Goal: Task Accomplishment & Management: Manage account settings

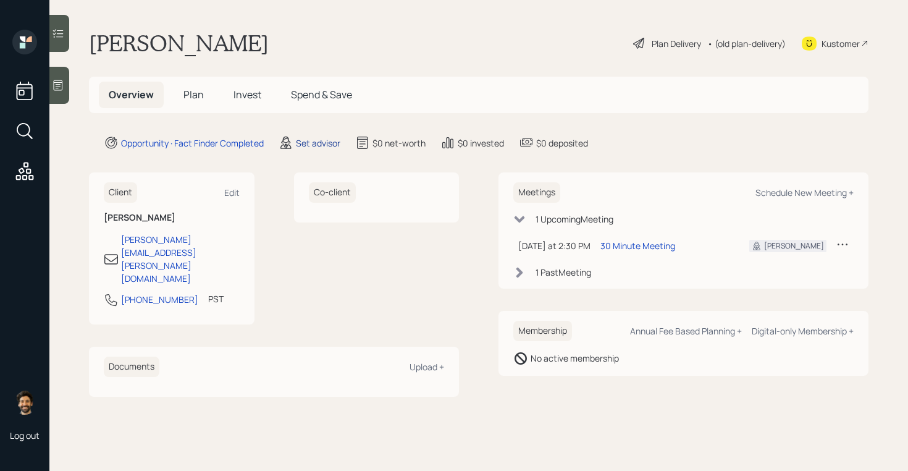
click at [314, 142] on div "Set advisor" at bounding box center [318, 143] width 44 height 13
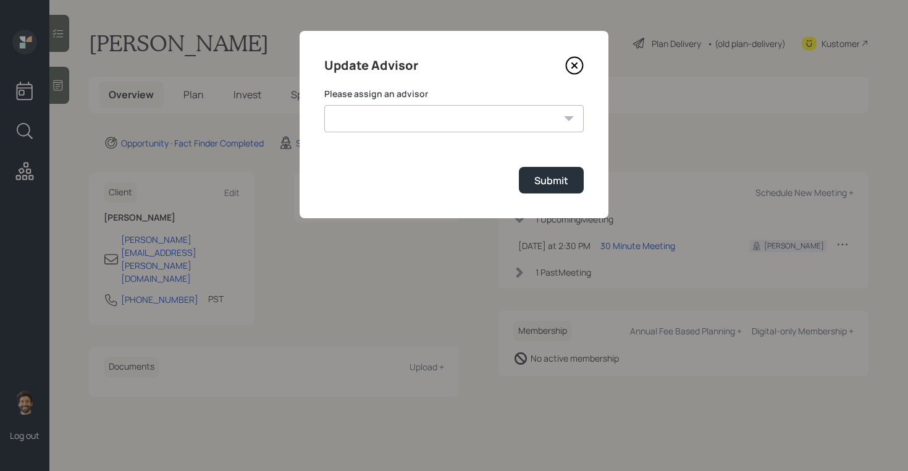
click at [388, 122] on select "[PERSON_NAME] [PERSON_NAME] [PERSON_NAME] [PERSON_NAME] End [PERSON_NAME] [PERS…" at bounding box center [454, 118] width 260 height 27
select select "f14b762f-c7c2-4b89-9227-8fa891345eea"
click at [324, 105] on select "[PERSON_NAME] [PERSON_NAME] [PERSON_NAME] [PERSON_NAME] End [PERSON_NAME] [PERS…" at bounding box center [454, 118] width 260 height 27
click at [542, 182] on div "Submit" at bounding box center [552, 181] width 34 height 14
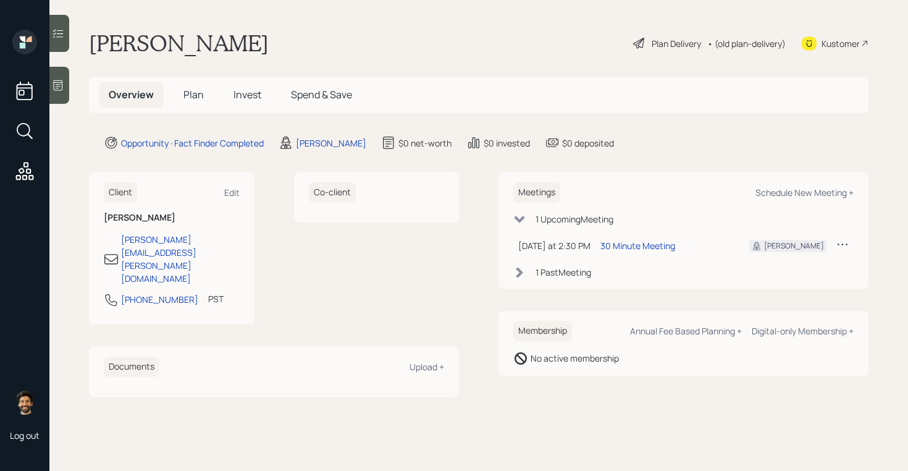
click at [54, 87] on icon at bounding box center [58, 85] width 9 height 11
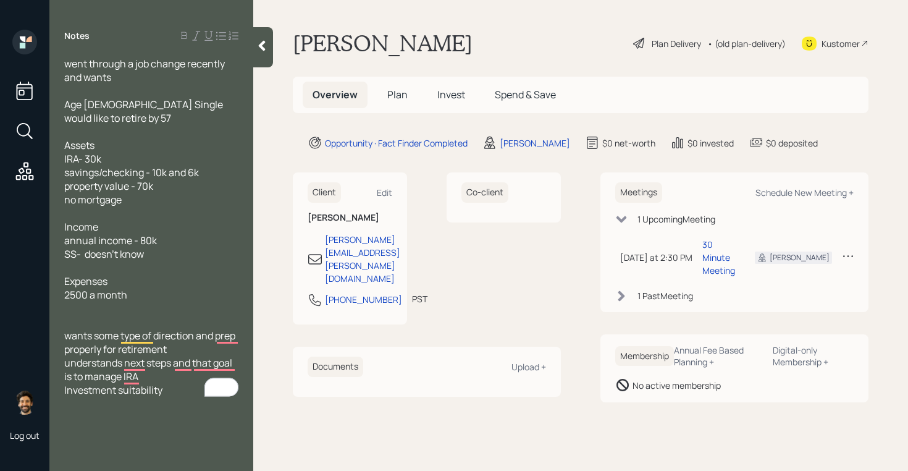
click at [398, 93] on span "Plan" at bounding box center [397, 95] width 20 height 14
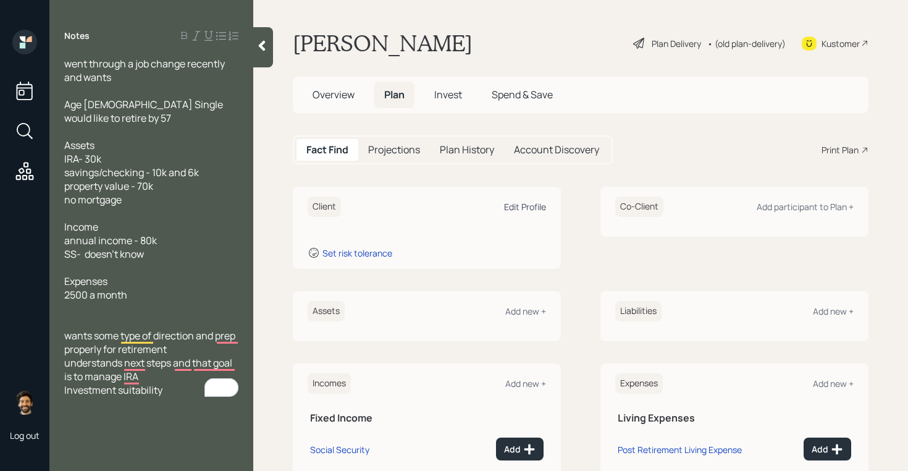
click at [514, 206] on div "Edit Profile" at bounding box center [525, 207] width 42 height 12
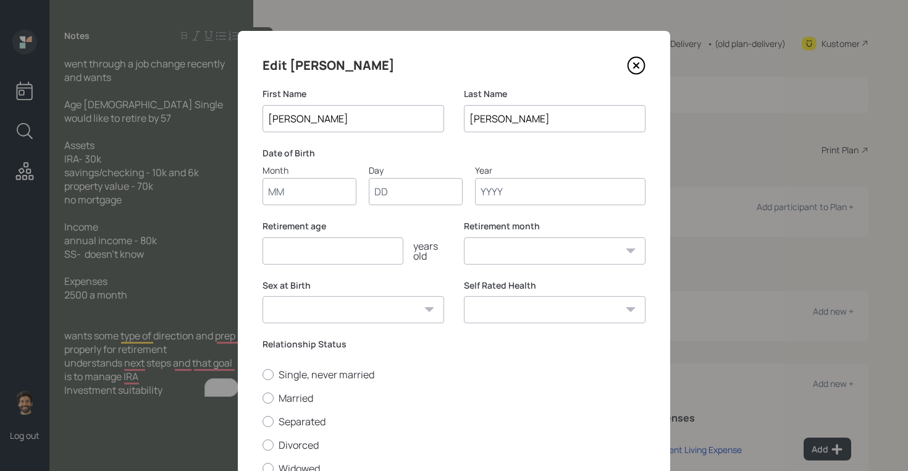
click at [289, 195] on input "Month" at bounding box center [310, 191] width 94 height 27
type input "01"
type input "1950"
select select "1"
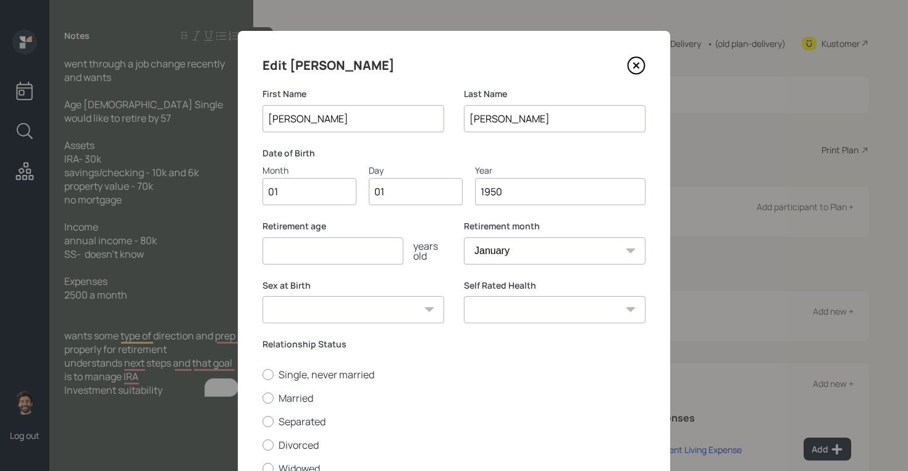
type input "1950"
click at [281, 250] on input "number" at bounding box center [333, 250] width 141 height 27
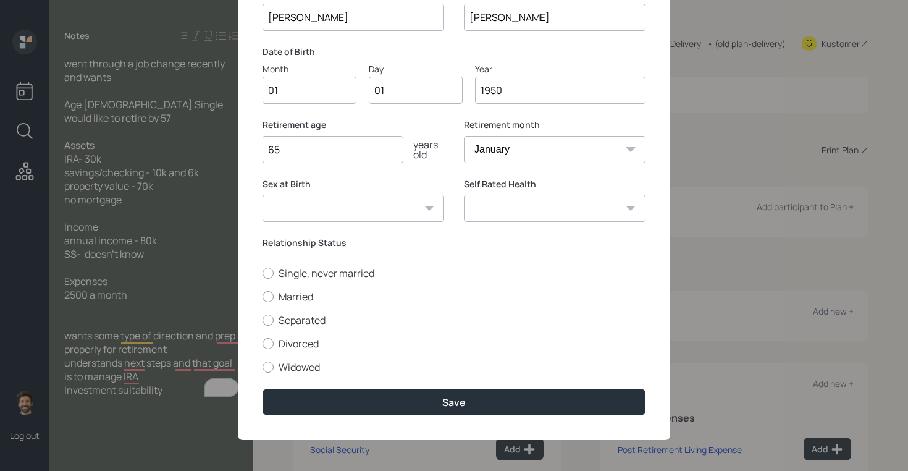
type input "6"
type input "57"
click at [276, 274] on label "Single, never married" at bounding box center [454, 273] width 383 height 14
click at [263, 273] on input "Single, never married" at bounding box center [262, 273] width 1 height 1
radio input "true"
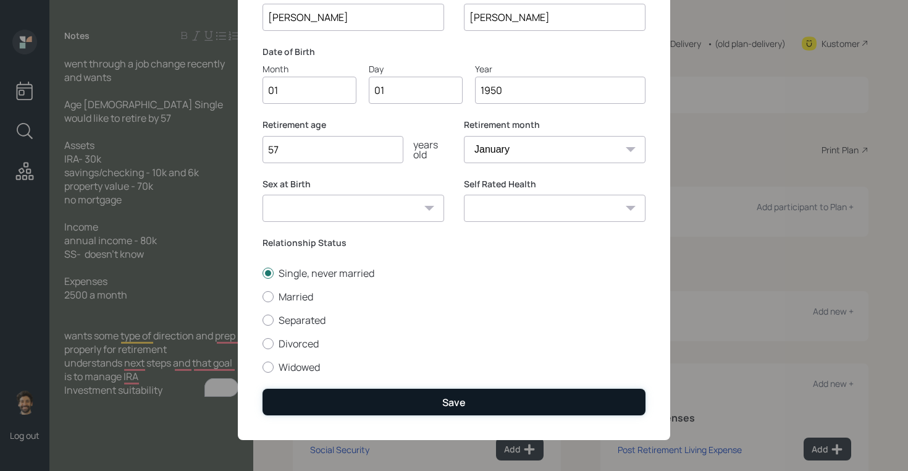
click at [294, 405] on button "Save" at bounding box center [454, 402] width 383 height 27
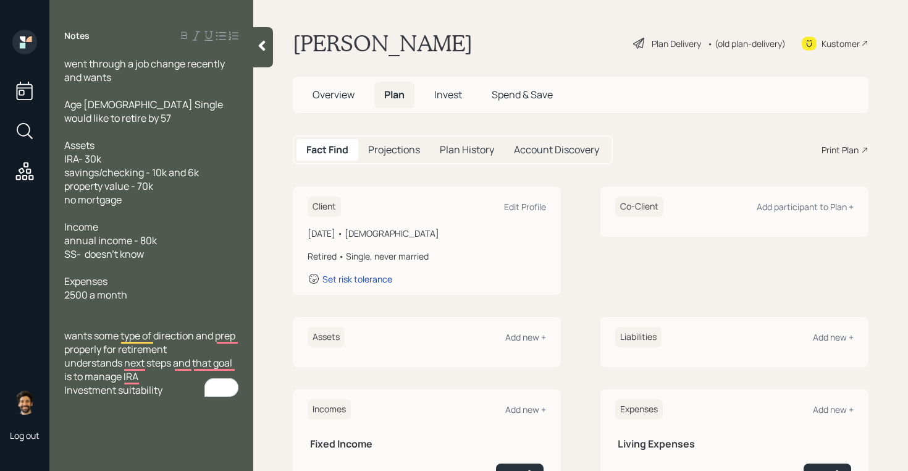
click at [531, 197] on div "Client Edit Profile" at bounding box center [427, 207] width 239 height 20
click at [528, 206] on div "Edit Profile" at bounding box center [525, 207] width 42 height 12
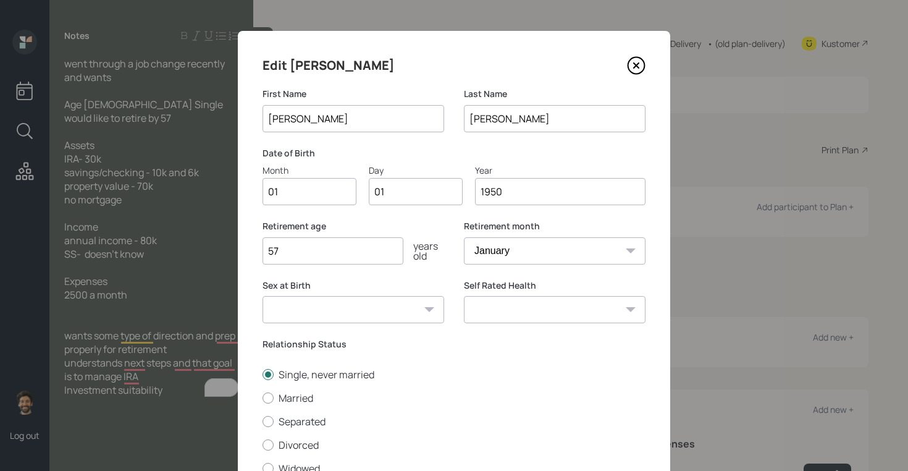
click at [501, 191] on input "1950" at bounding box center [560, 191] width 171 height 27
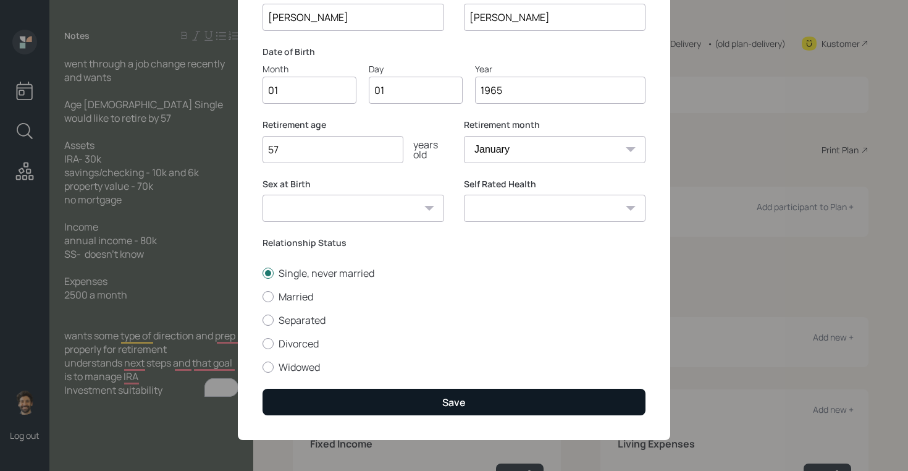
type input "1965"
click at [331, 404] on button "Save" at bounding box center [454, 402] width 383 height 27
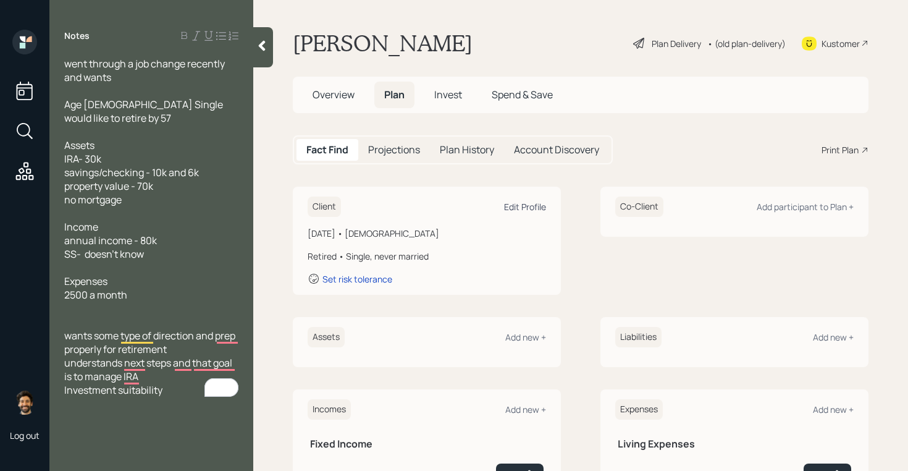
click at [523, 211] on div "Edit Profile" at bounding box center [525, 207] width 42 height 12
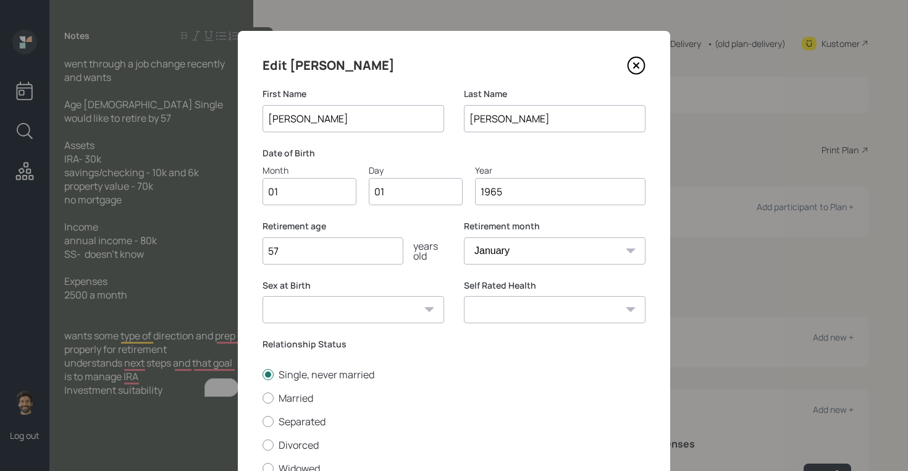
click at [517, 196] on input "1965" at bounding box center [560, 191] width 171 height 27
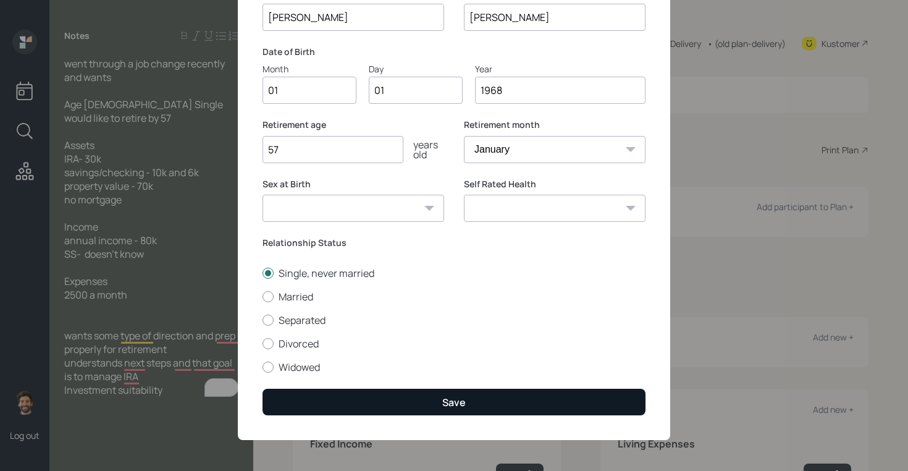
type input "1968"
click at [322, 400] on button "Save" at bounding box center [454, 402] width 383 height 27
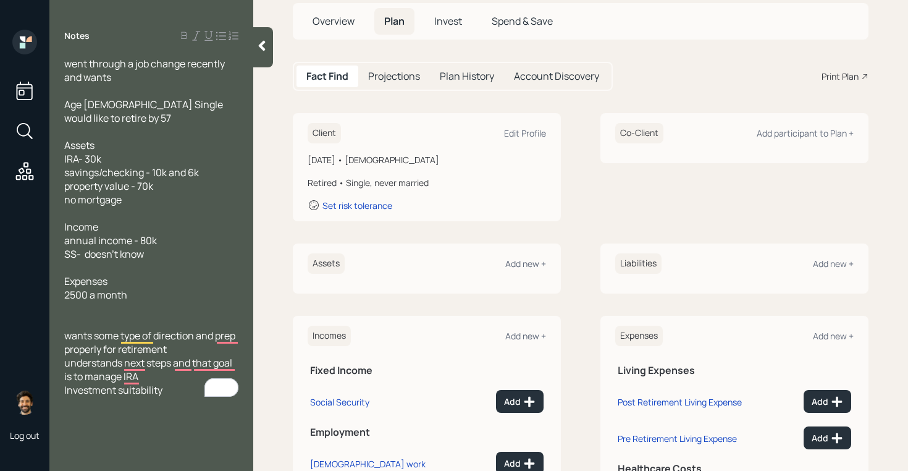
scroll to position [88, 0]
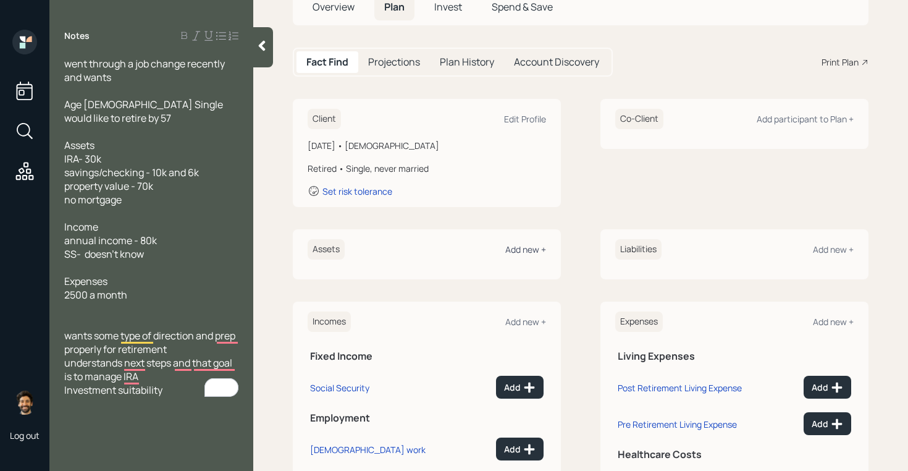
click at [521, 252] on div "Add new +" at bounding box center [525, 249] width 41 height 12
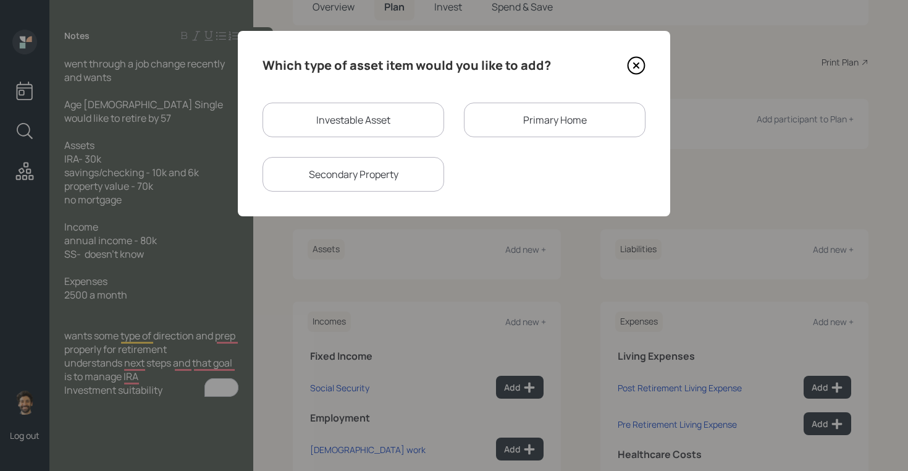
click at [345, 129] on div "Investable Asset" at bounding box center [354, 120] width 182 height 35
select select "taxable"
select select "balanced"
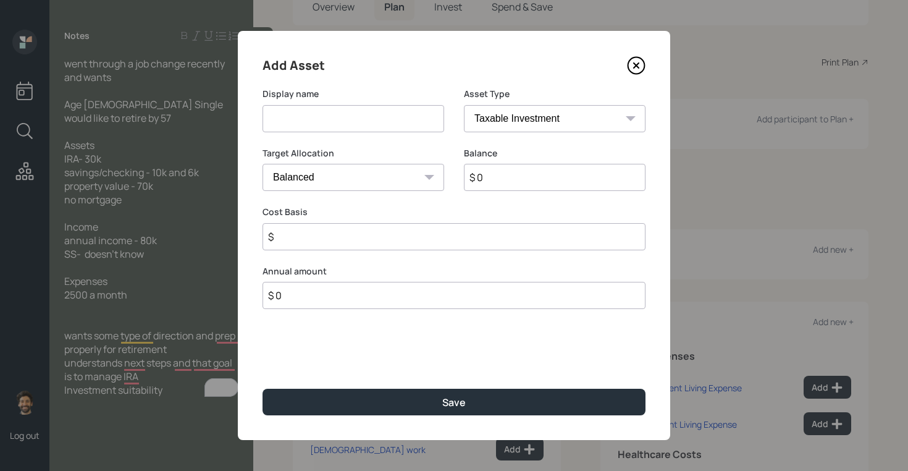
click at [309, 119] on input at bounding box center [354, 118] width 182 height 27
type input "IRA"
click at [488, 175] on input "$ 0" at bounding box center [555, 177] width 182 height 27
type input "$ 30,000"
click at [486, 119] on select "SEP [PERSON_NAME] IRA 401(k) [PERSON_NAME] 401(k) 403(b) [PERSON_NAME] 403(b) 4…" at bounding box center [555, 118] width 182 height 27
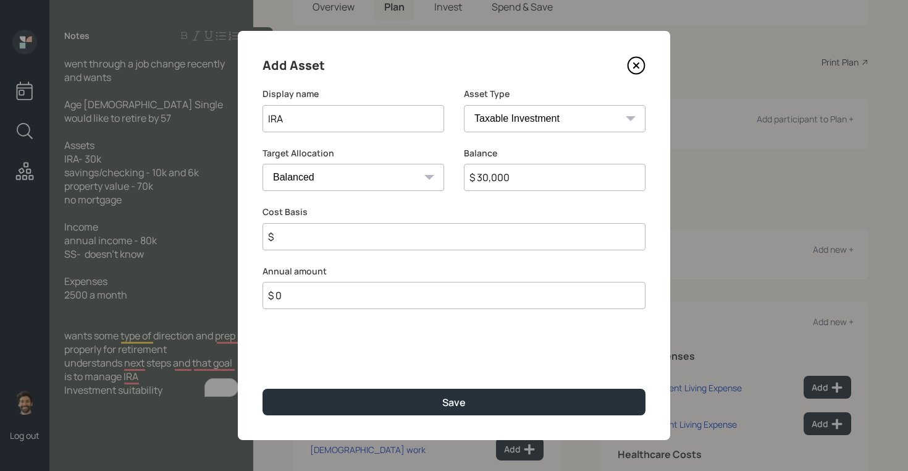
select select "ira"
click at [464, 105] on select "SEP [PERSON_NAME] IRA 401(k) [PERSON_NAME] 401(k) 403(b) [PERSON_NAME] 403(b) 4…" at bounding box center [555, 118] width 182 height 27
click at [292, 236] on input "$" at bounding box center [454, 236] width 383 height 27
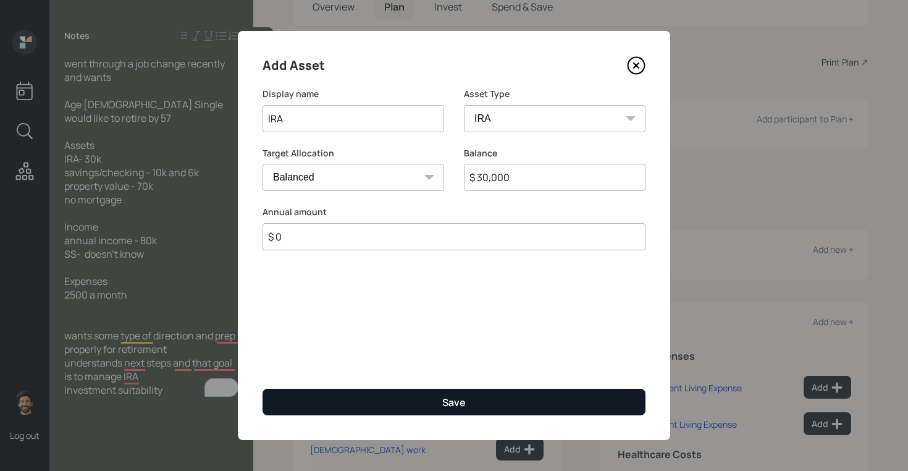
type input "$ 0"
click at [290, 409] on button "Save" at bounding box center [454, 402] width 383 height 27
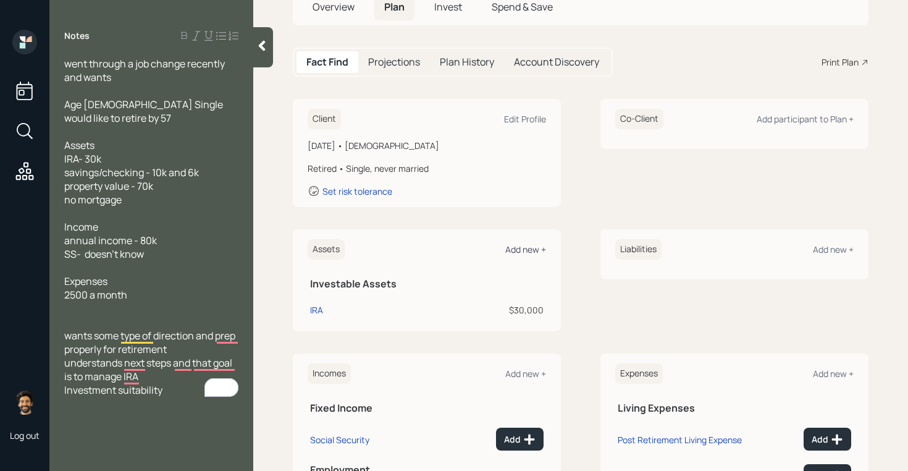
click at [523, 247] on div "Add new +" at bounding box center [525, 249] width 41 height 12
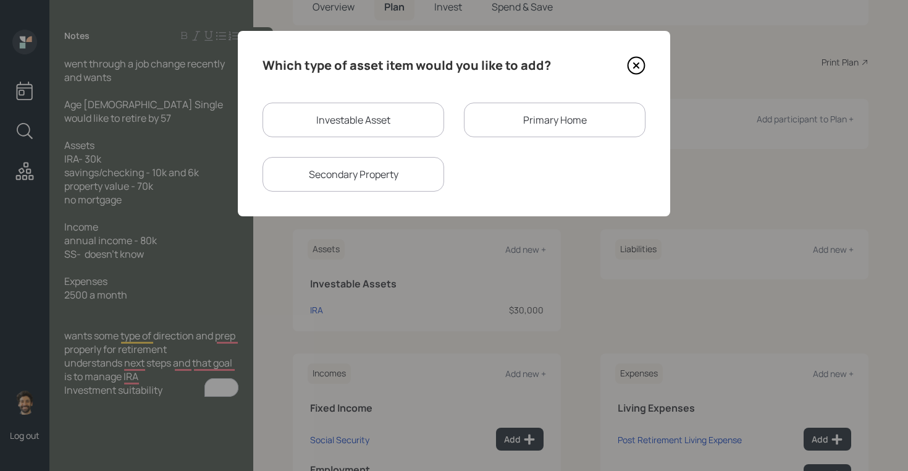
click at [347, 123] on div "Investable Asset" at bounding box center [354, 120] width 182 height 35
select select "taxable"
select select "balanced"
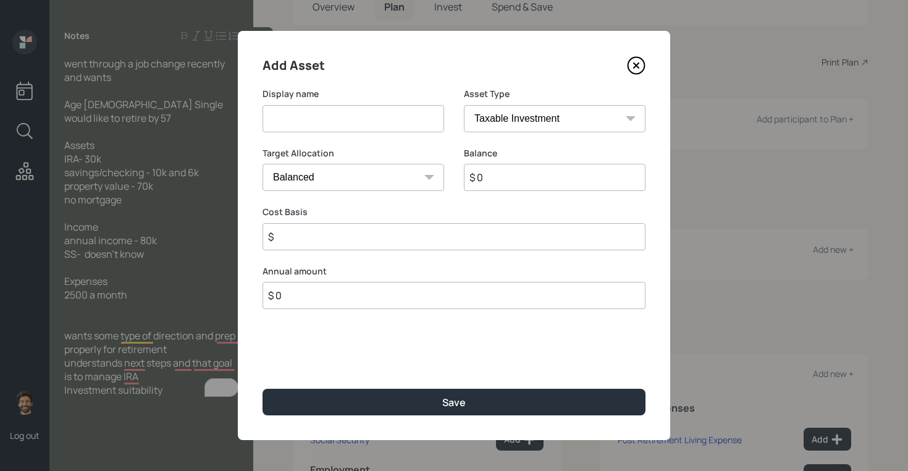
click at [290, 125] on input at bounding box center [354, 118] width 182 height 27
type input "Checking / Savings"
click at [491, 181] on input "$ 0" at bounding box center [555, 177] width 182 height 27
type input "$ 16,000"
click at [480, 120] on select "SEP [PERSON_NAME] IRA 401(k) [PERSON_NAME] 401(k) 403(b) [PERSON_NAME] 403(b) 4…" at bounding box center [555, 118] width 182 height 27
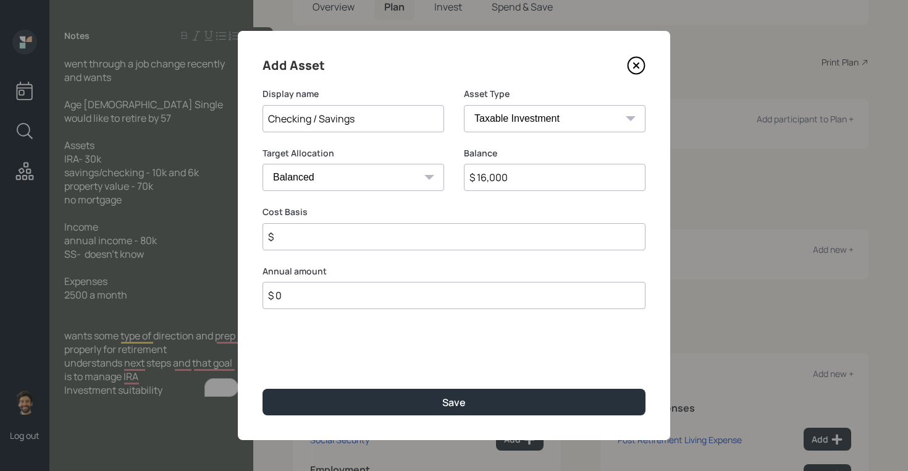
select select "emergency_fund"
click at [464, 105] on select "SEP [PERSON_NAME] IRA 401(k) [PERSON_NAME] 401(k) 403(b) [PERSON_NAME] 403(b) 4…" at bounding box center [555, 118] width 182 height 27
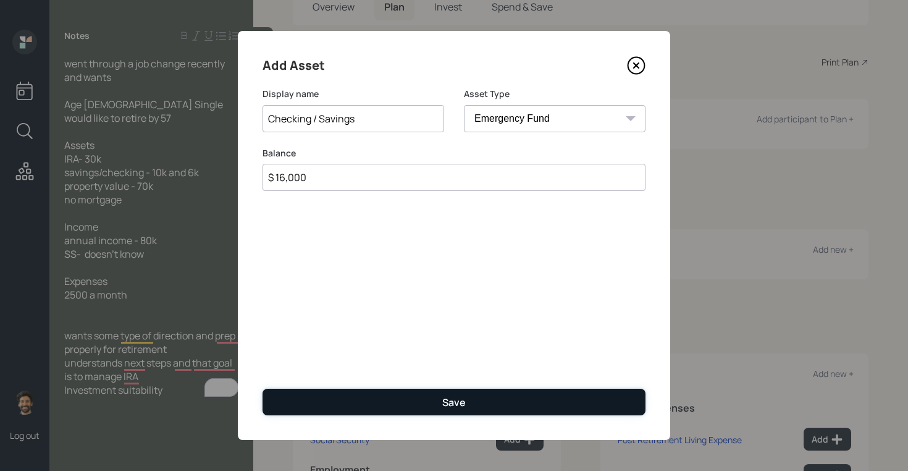
click at [352, 399] on button "Save" at bounding box center [454, 402] width 383 height 27
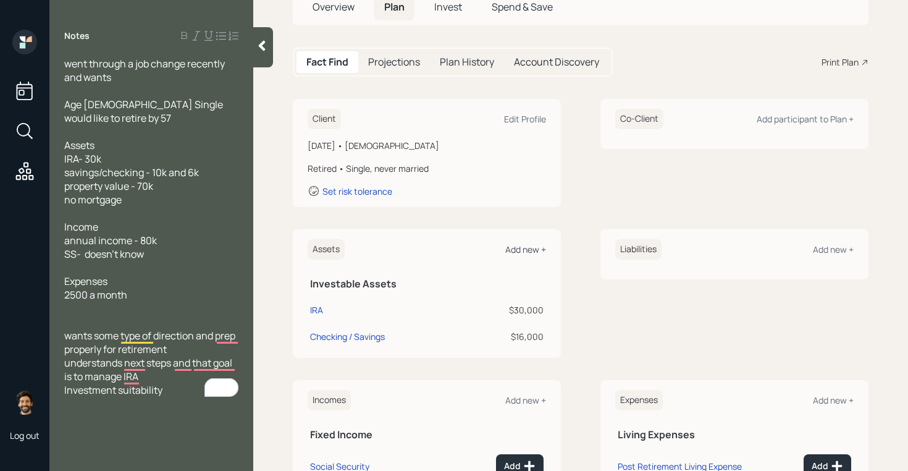
click at [522, 248] on div "Add new +" at bounding box center [525, 249] width 41 height 12
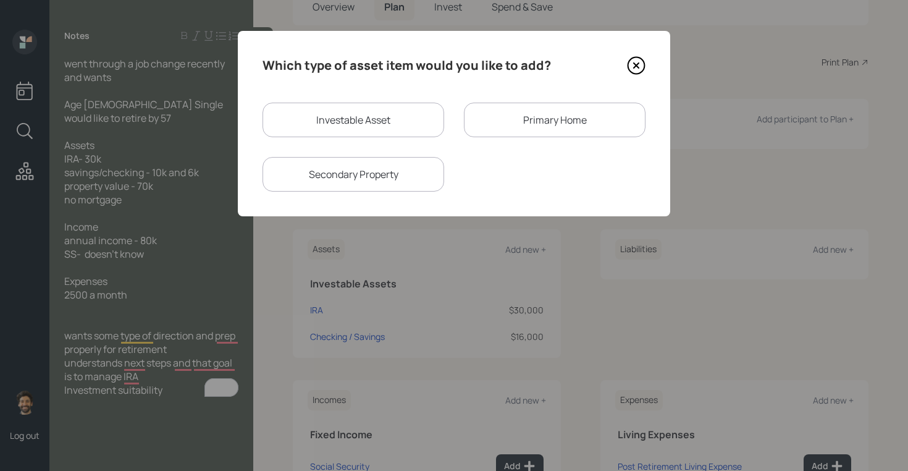
click at [501, 129] on div "Primary Home" at bounding box center [555, 120] width 182 height 35
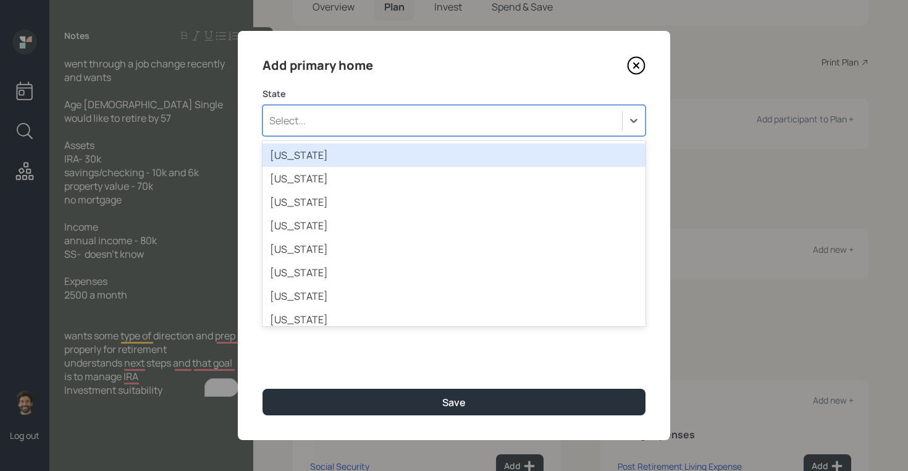
click at [323, 121] on div "Select..." at bounding box center [442, 120] width 359 height 21
type input "ca"
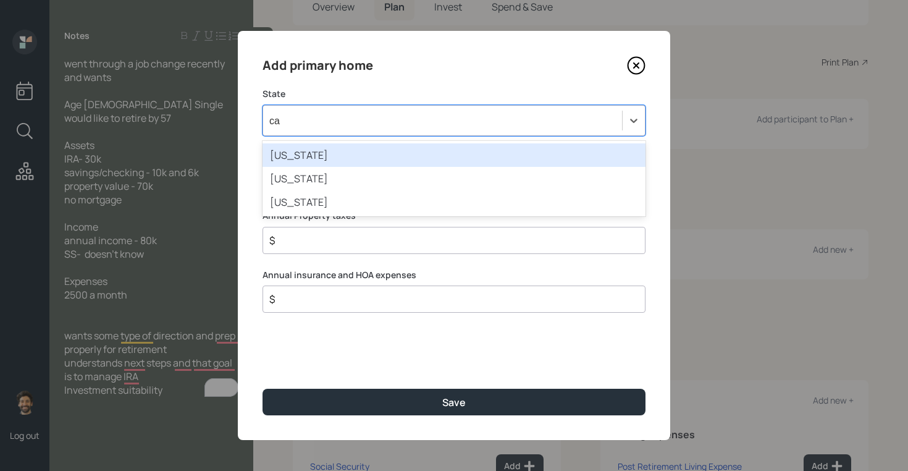
click at [305, 153] on div "[US_STATE]" at bounding box center [454, 154] width 383 height 23
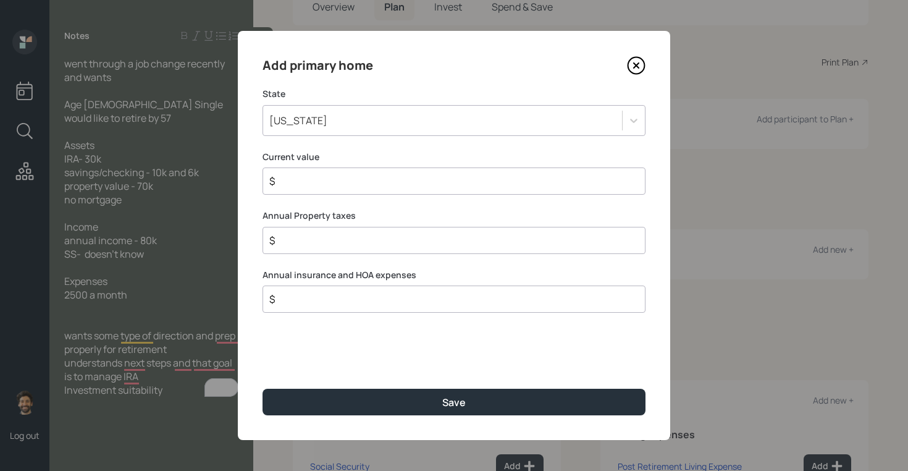
click at [289, 182] on input "$" at bounding box center [449, 181] width 362 height 15
type input "$ 70,000"
type input "$ 0"
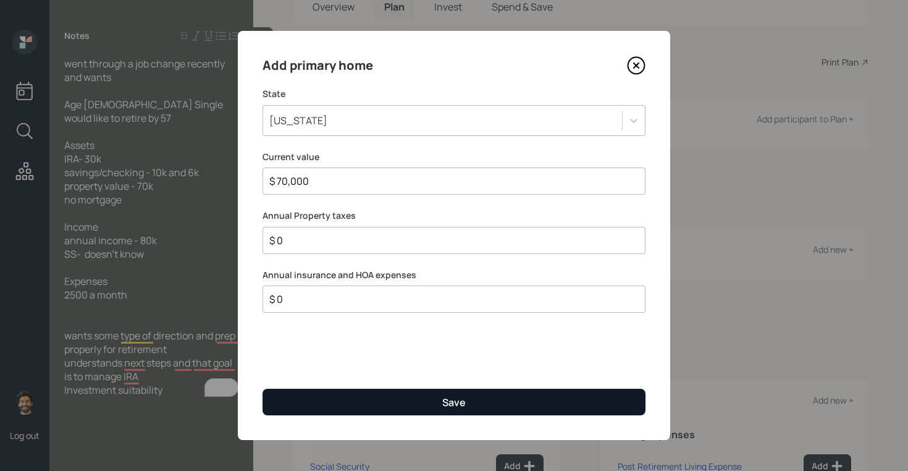
type input "$ 0"
click at [285, 401] on button "Save" at bounding box center [454, 402] width 383 height 27
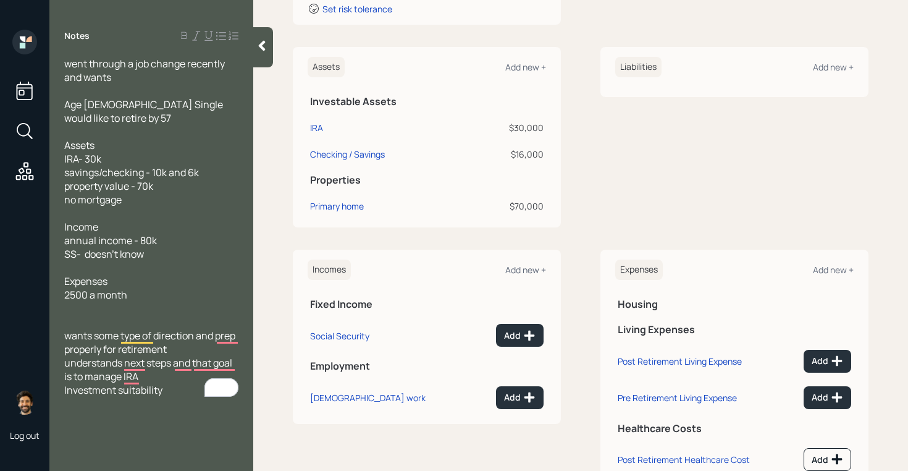
scroll to position [305, 0]
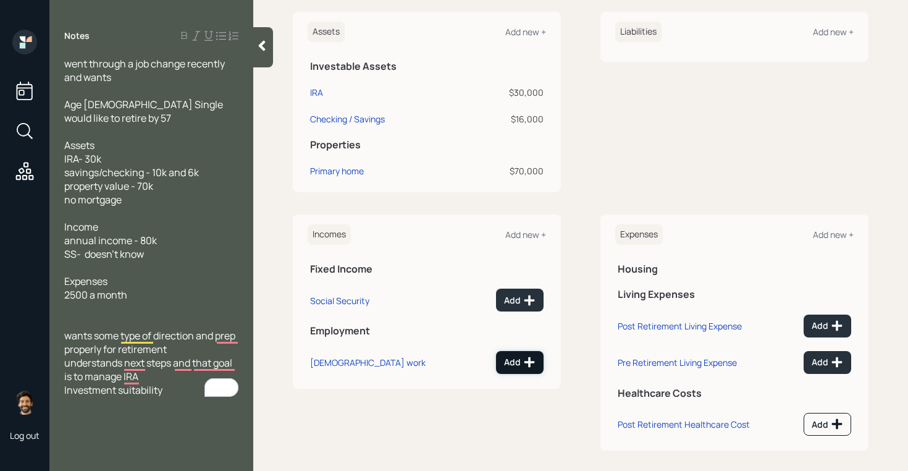
click at [515, 357] on div "Add" at bounding box center [520, 362] width 32 height 12
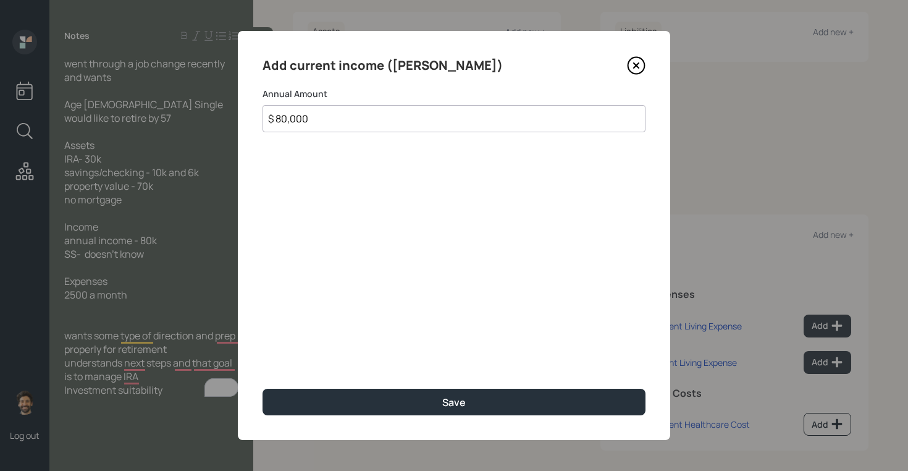
type input "$ 80,000"
click at [386, 422] on div "Add current income ([PERSON_NAME]) Annual Amount $ 80,000 Save" at bounding box center [454, 235] width 433 height 409
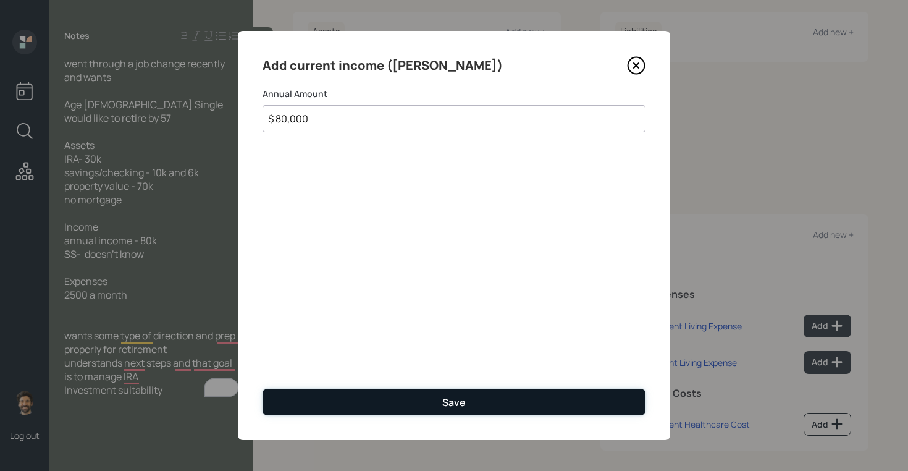
click at [390, 412] on button "Save" at bounding box center [454, 402] width 383 height 27
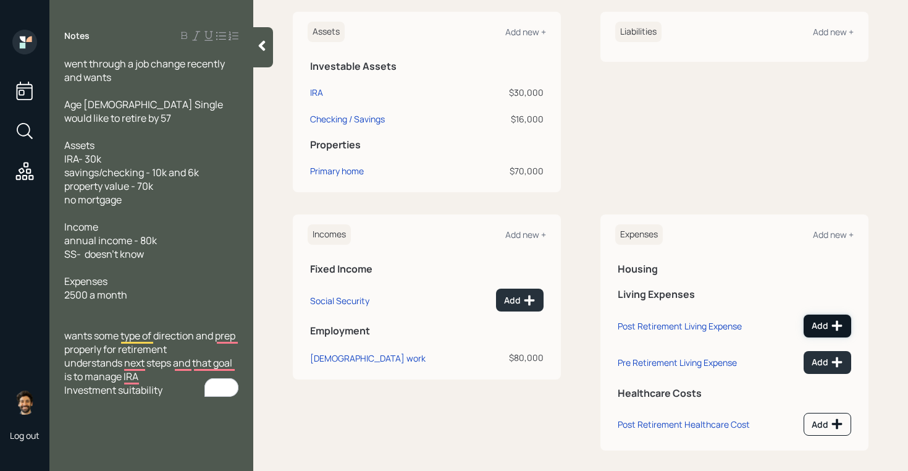
click at [811, 326] on button "Add" at bounding box center [828, 326] width 48 height 23
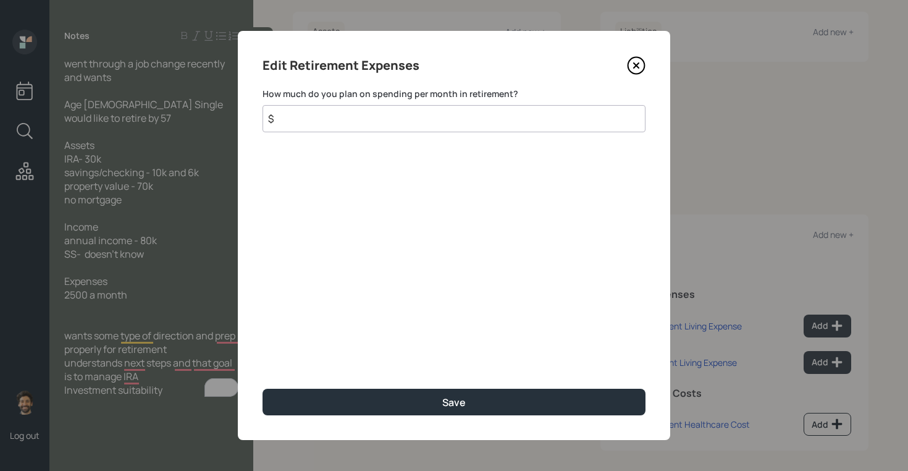
click at [408, 129] on input "$" at bounding box center [454, 118] width 383 height 27
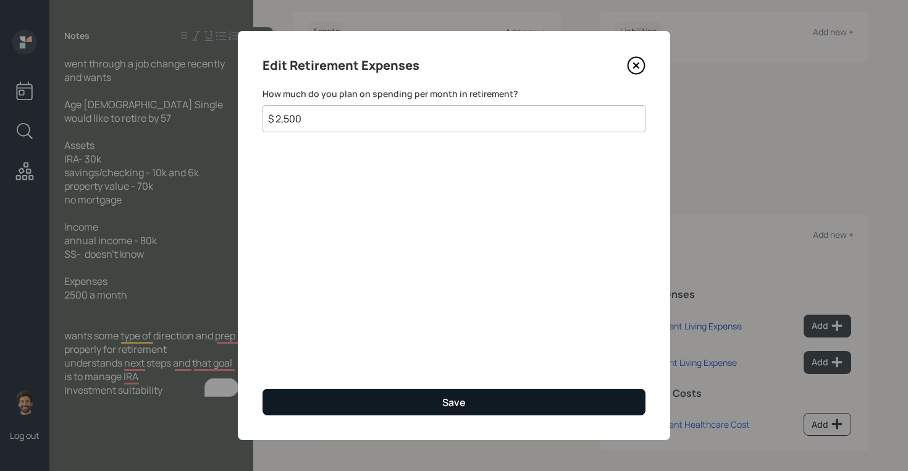
type input "$ 2,500"
click at [331, 390] on button "Save" at bounding box center [454, 402] width 383 height 27
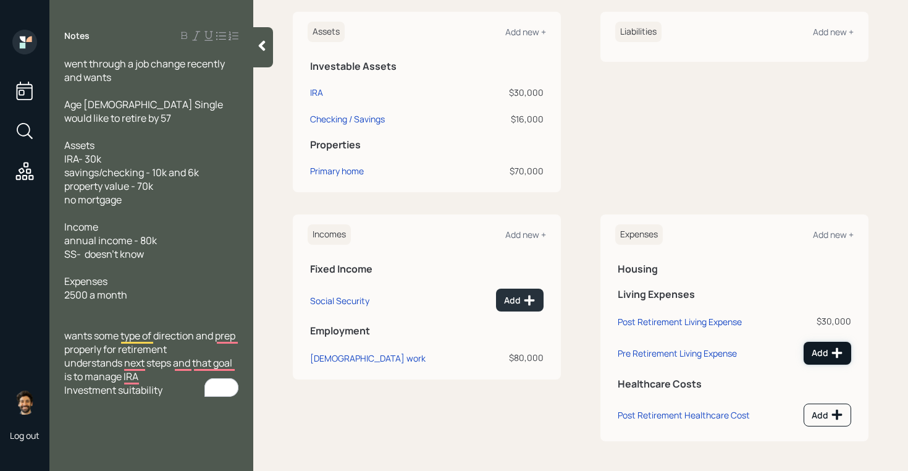
click at [837, 347] on icon at bounding box center [837, 353] width 12 height 12
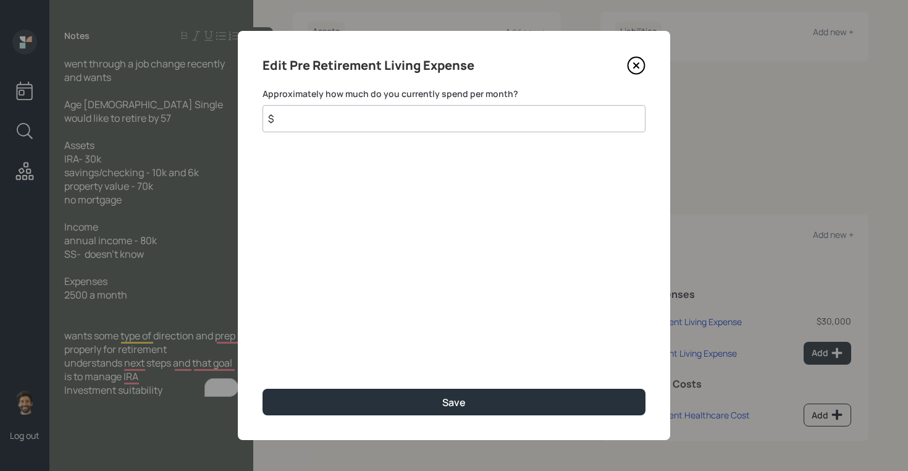
click at [326, 129] on input "$" at bounding box center [454, 118] width 383 height 27
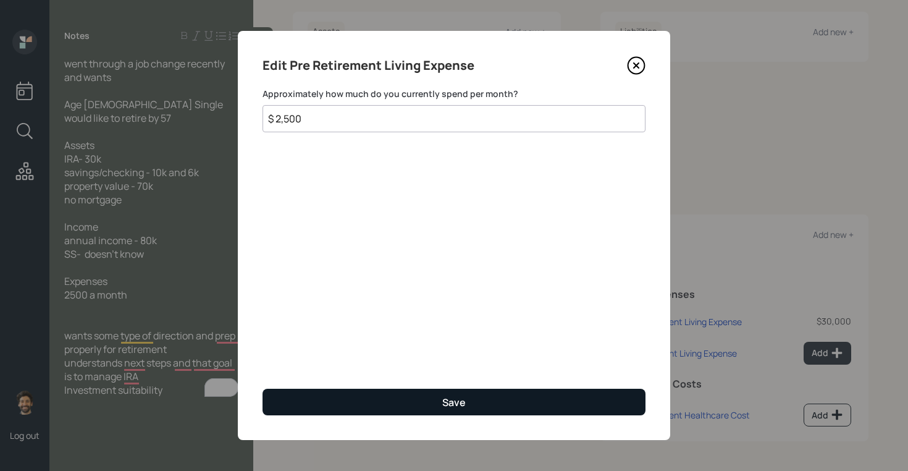
type input "$ 2,500"
click at [300, 404] on button "Save" at bounding box center [454, 402] width 383 height 27
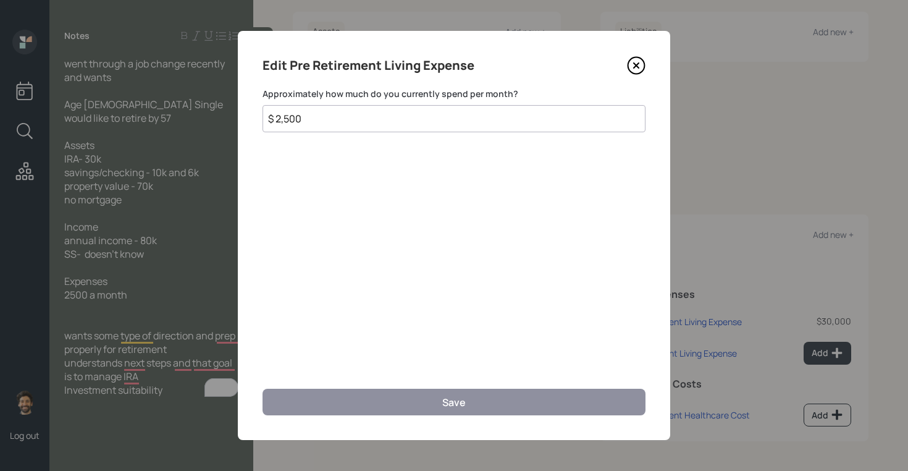
scroll to position [296, 0]
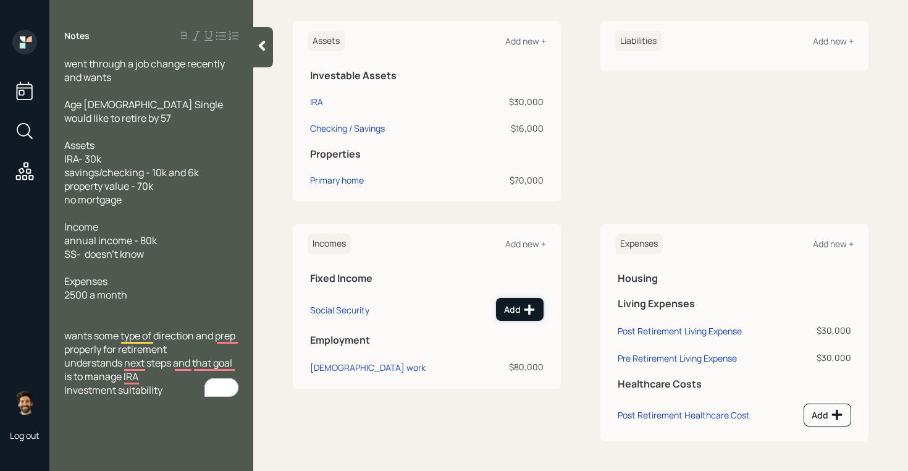
click at [536, 315] on button "Add" at bounding box center [520, 309] width 48 height 23
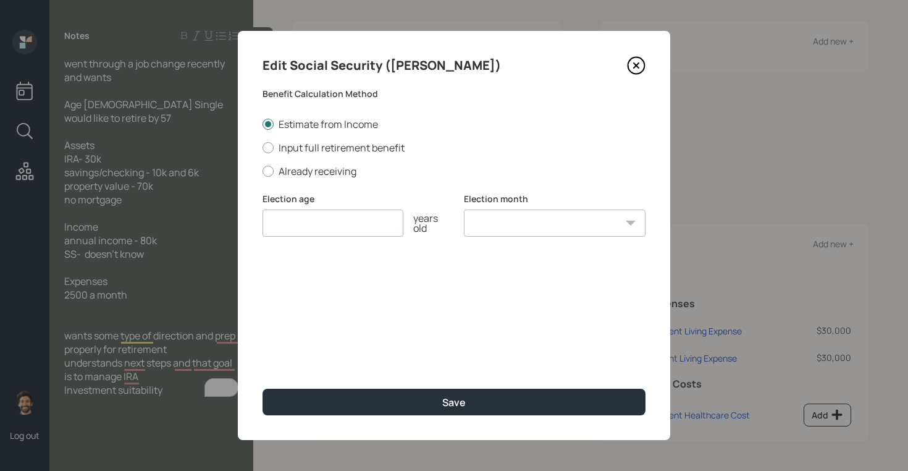
click at [337, 226] on input "number" at bounding box center [333, 222] width 141 height 27
type input "70"
click at [523, 222] on select "January February March April May June July August September October November De…" at bounding box center [555, 222] width 182 height 27
select select "12"
click at [464, 209] on select "January February March April May June July August September October November De…" at bounding box center [555, 222] width 182 height 27
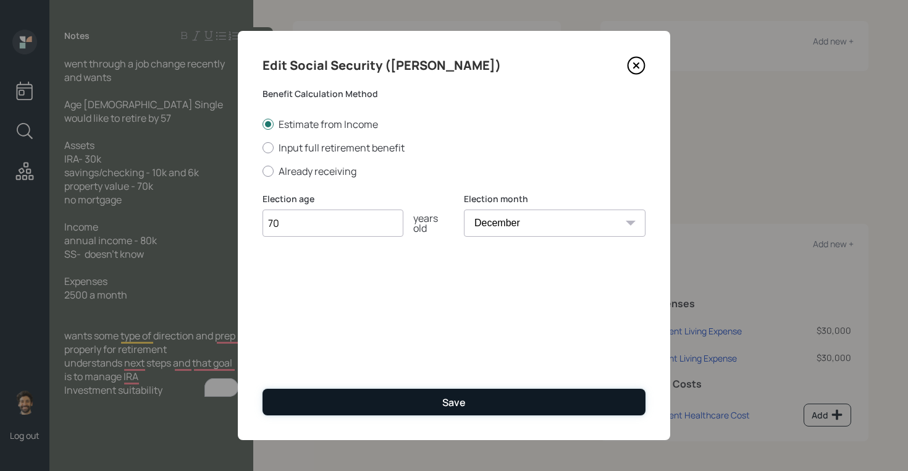
click at [421, 407] on button "Save" at bounding box center [454, 402] width 383 height 27
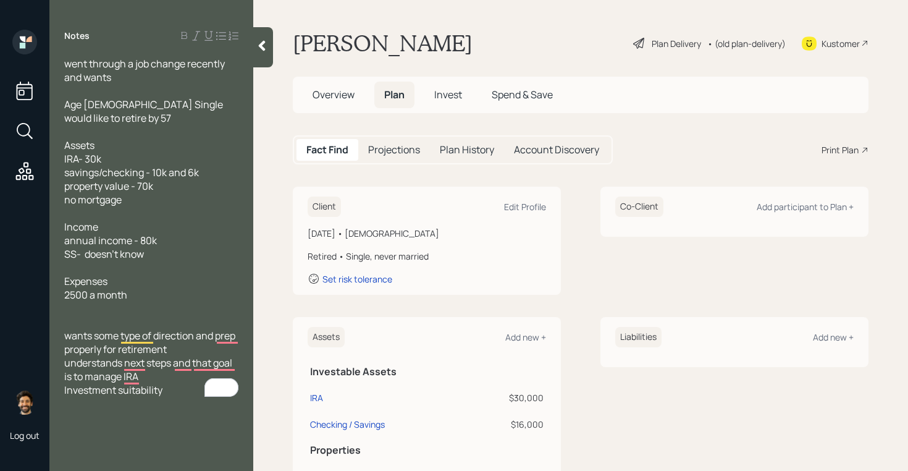
click at [449, 94] on span "Invest" at bounding box center [448, 95] width 28 height 14
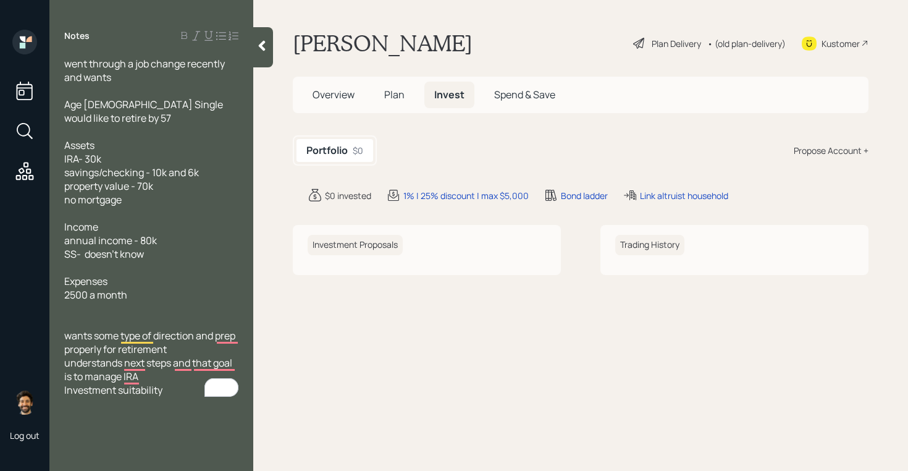
click at [819, 153] on div "Propose Account +" at bounding box center [831, 150] width 75 height 13
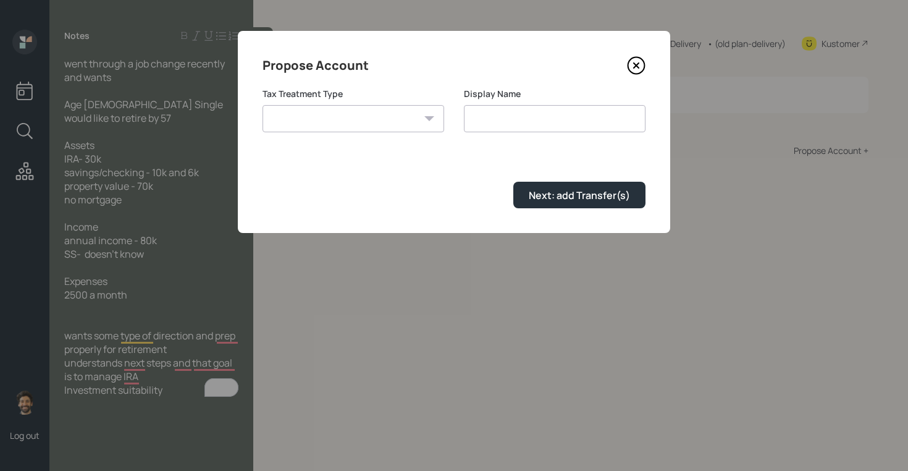
click at [379, 116] on select "[PERSON_NAME] Taxable Traditional" at bounding box center [354, 118] width 182 height 27
select select "traditional"
click at [263, 105] on select "[PERSON_NAME] Taxable Traditional" at bounding box center [354, 118] width 182 height 27
type input "Traditional"
click at [550, 215] on div "Propose Account Tax Treatment Type [PERSON_NAME] Taxable Traditional Display Na…" at bounding box center [454, 132] width 433 height 202
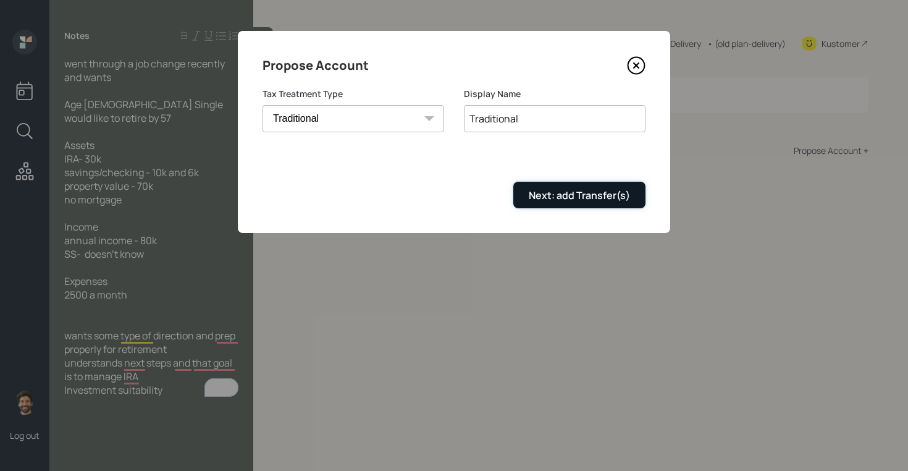
click at [535, 196] on div "Next: add Transfer(s)" at bounding box center [579, 195] width 101 height 14
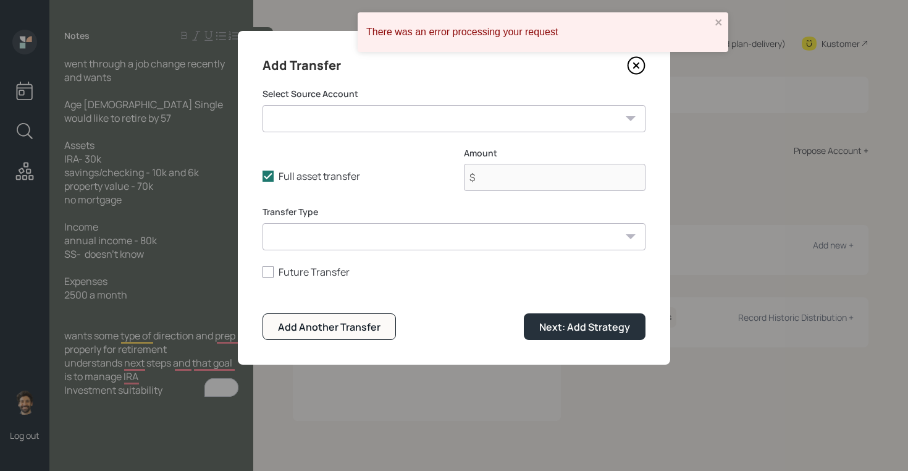
click at [318, 135] on form "Select Source Account IRA ($30,000 | IRA) Checking / Savings ($16,000 | Emergen…" at bounding box center [454, 214] width 383 height 252
click at [307, 126] on select "IRA ($30,000 | IRA) Checking / Savings ($16,000 | Emergency Fund)" at bounding box center [454, 118] width 383 height 27
select select "0da33477-63a7-4133-89b9-e03499c2c0e8"
click at [263, 105] on select "IRA ($30,000 | IRA) Checking / Savings ($16,000 | Emergency Fund)" at bounding box center [454, 118] width 383 height 27
type input "$ 30,000"
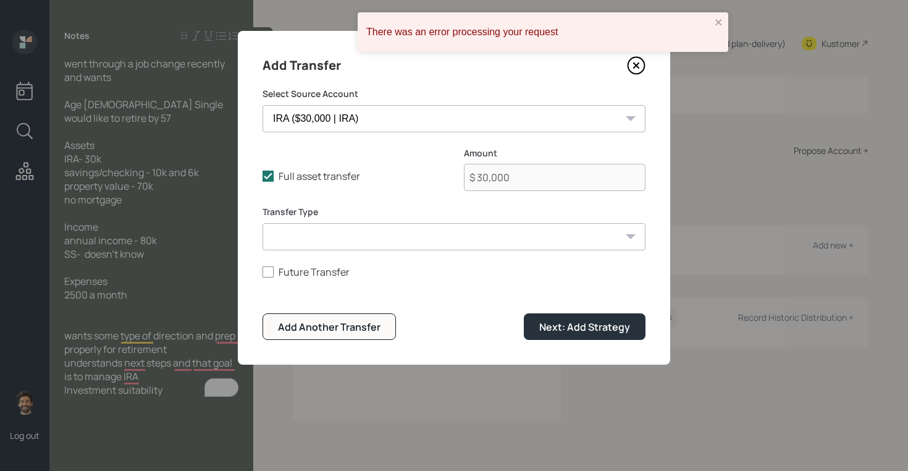
click at [308, 239] on select "ACAT Transfer Non ACAT Transfer Capitalize Rollover Rollover Deposit" at bounding box center [454, 236] width 383 height 27
select select "acat_transfer"
click at [263, 223] on select "ACAT Transfer Non ACAT Transfer Capitalize Rollover Rollover Deposit" at bounding box center [454, 236] width 383 height 27
click at [552, 329] on div "Next: Add Strategy" at bounding box center [584, 327] width 91 height 14
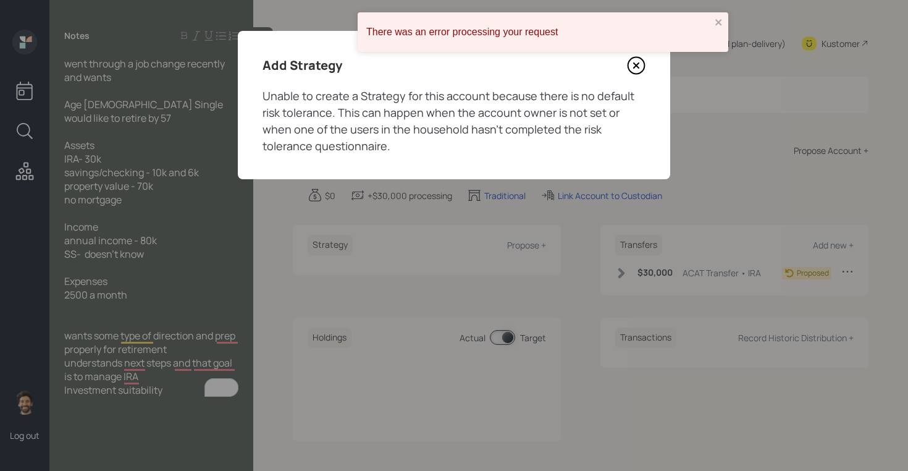
click at [636, 59] on icon at bounding box center [636, 65] width 19 height 19
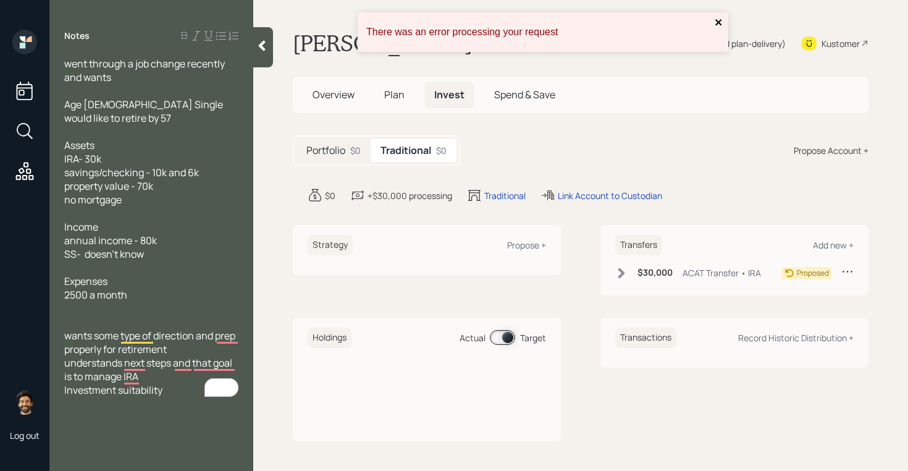
click at [720, 23] on icon "close" at bounding box center [719, 22] width 6 height 6
